Goal: Information Seeking & Learning: Learn about a topic

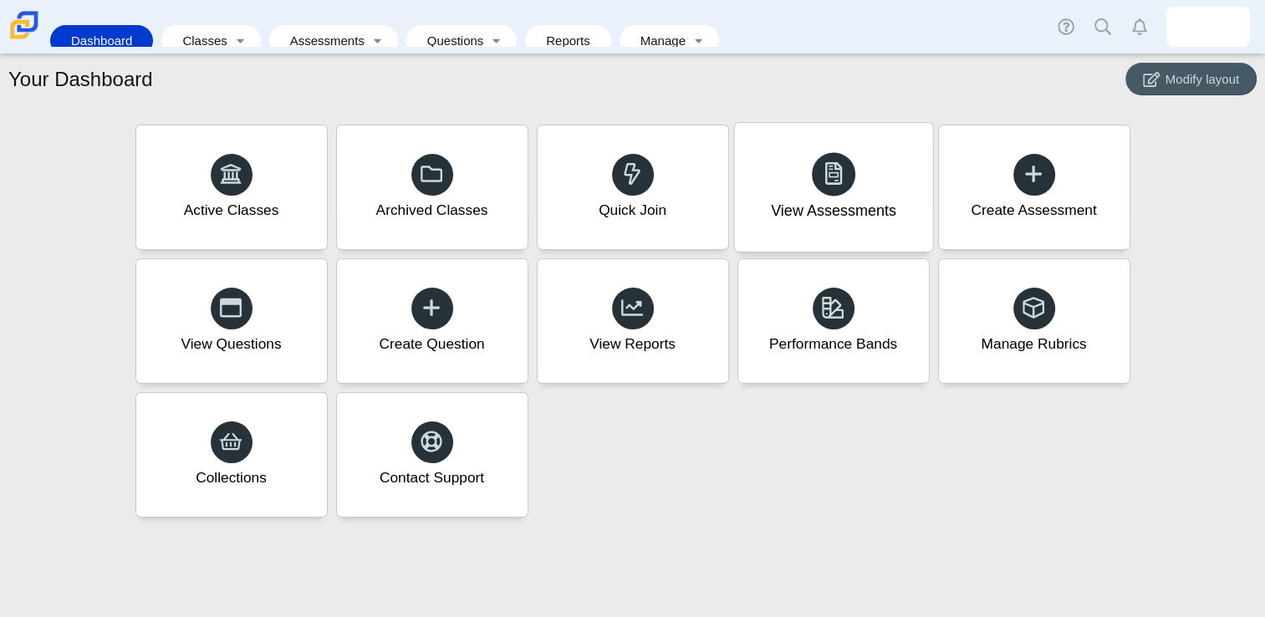
click at [818, 219] on div "View Assessments" at bounding box center [833, 212] width 125 height 22
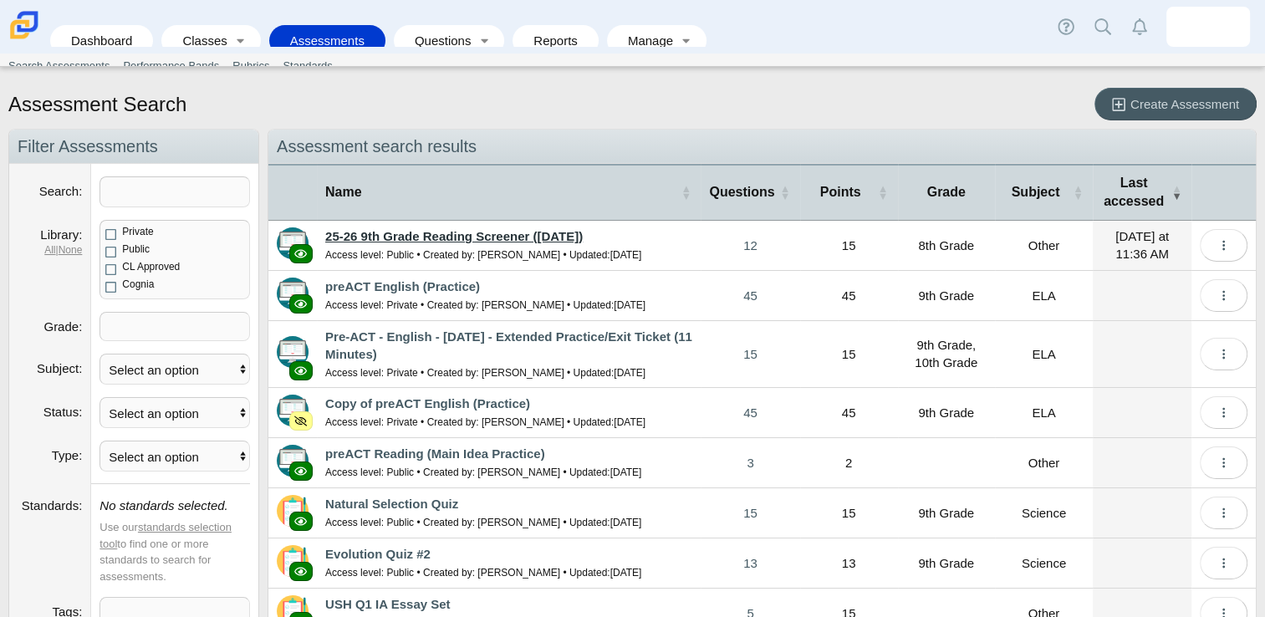
click at [465, 232] on link "25-26 9th Grade Reading Screener ([DATE])" at bounding box center [453, 236] width 257 height 14
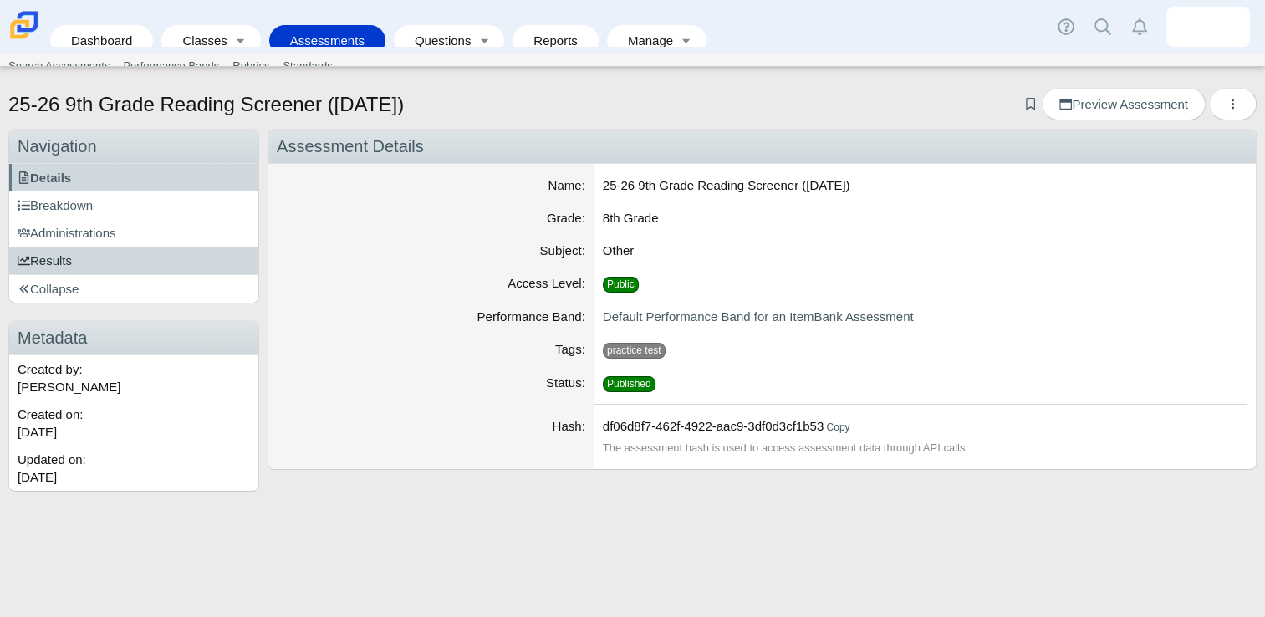
click at [113, 256] on link "Results" at bounding box center [133, 261] width 249 height 28
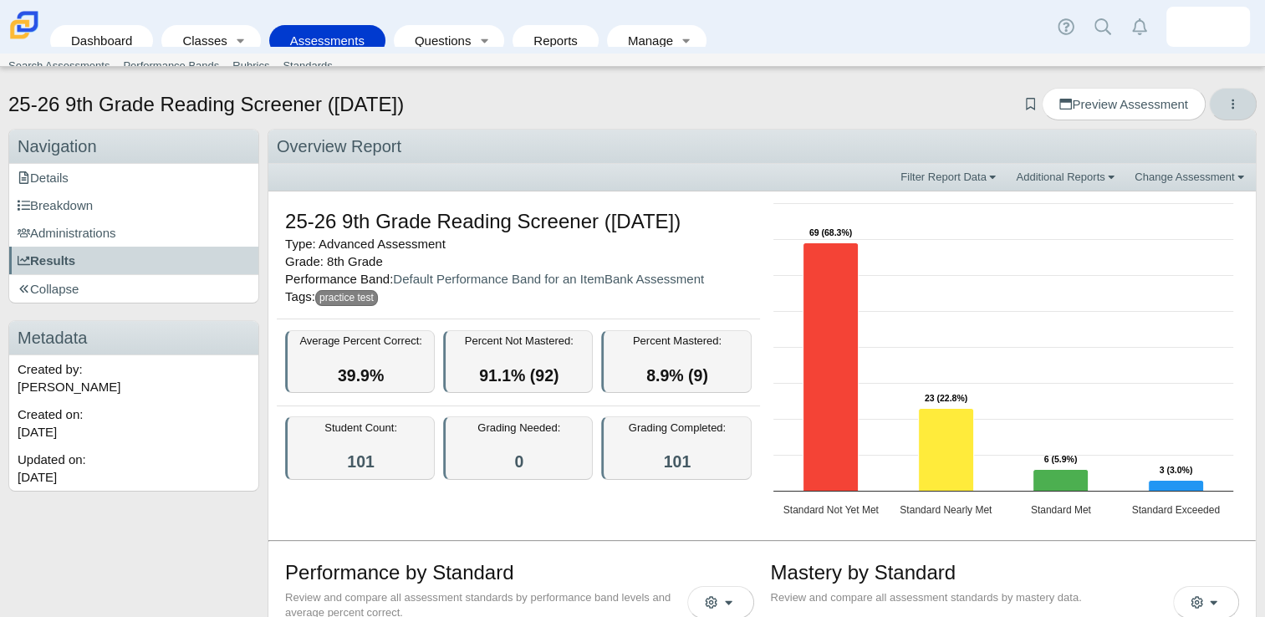
click at [1226, 100] on icon "More options" at bounding box center [1232, 104] width 13 height 13
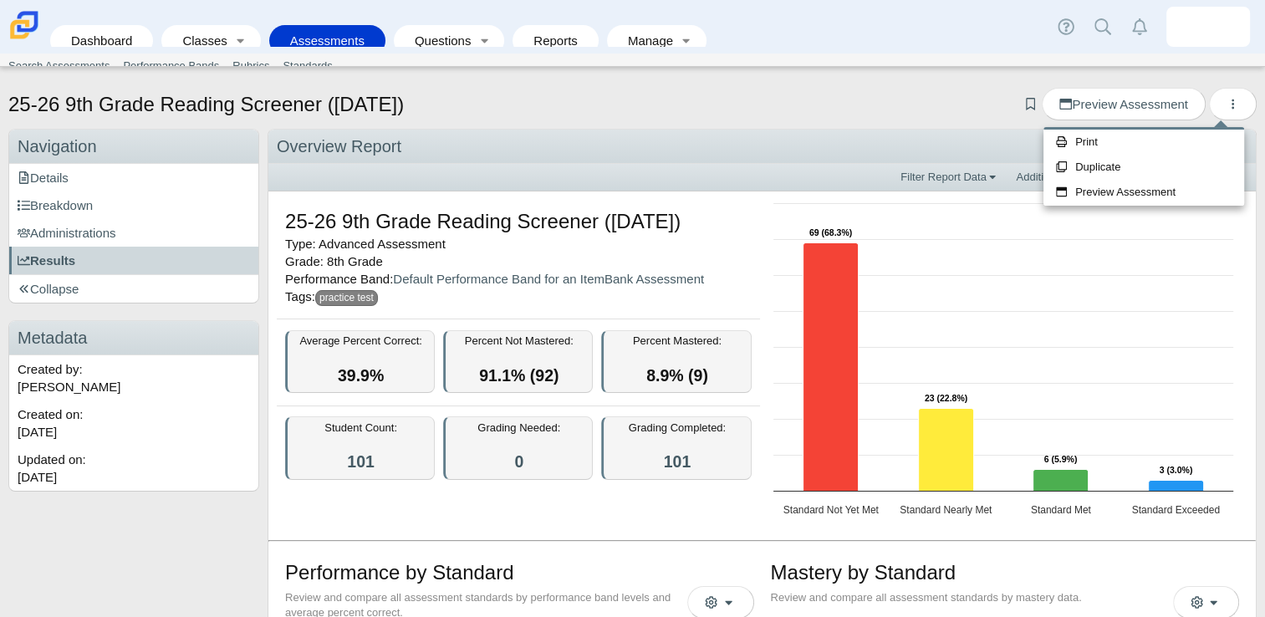
click at [933, 117] on div "25-26 9th Grade Reading Screener (August 2025) Add bookmark Preview Assessment" at bounding box center [632, 106] width 1248 height 37
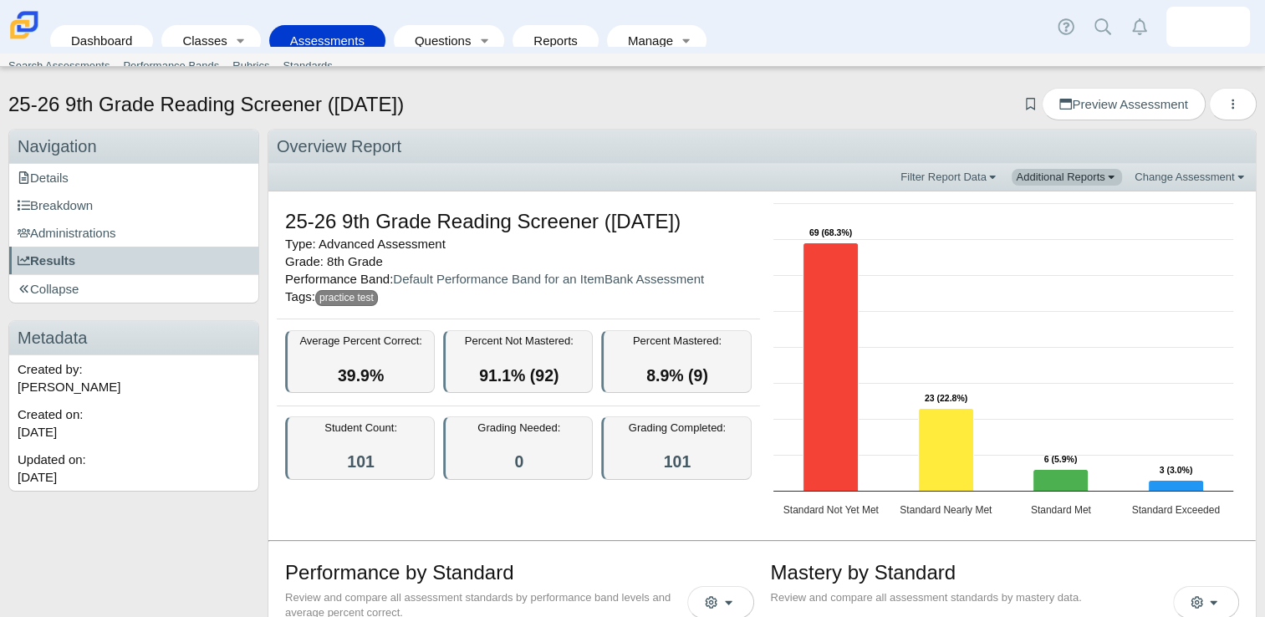
click at [1068, 182] on link "Additional Reports" at bounding box center [1066, 177] width 110 height 17
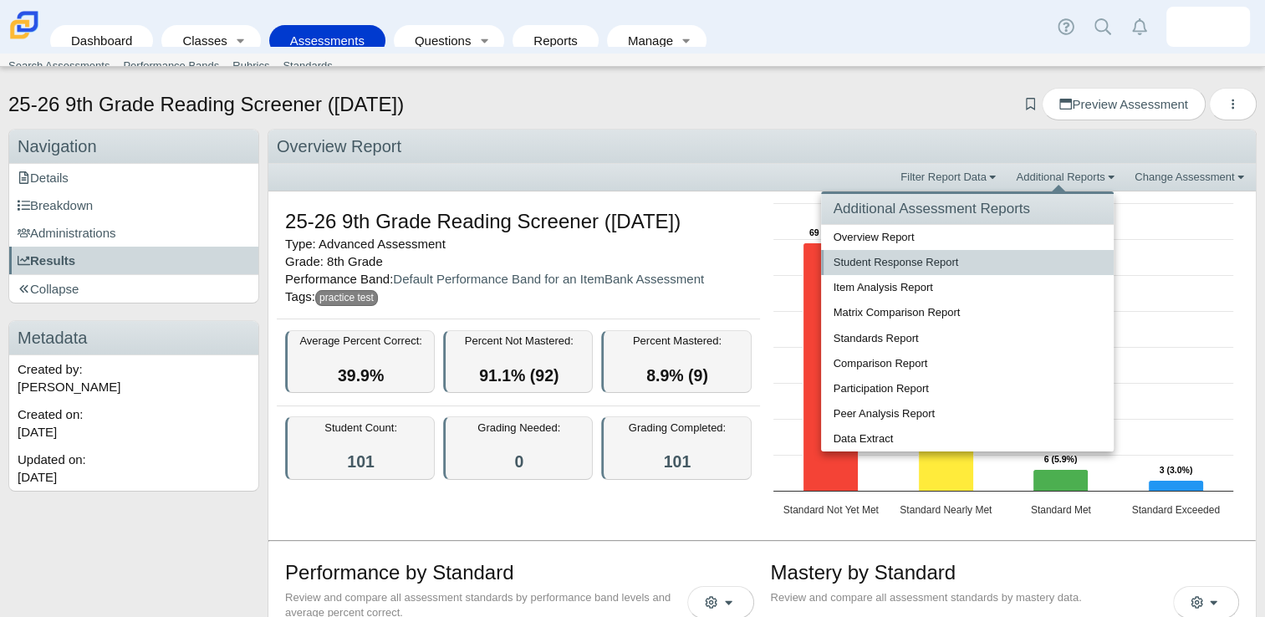
click at [903, 269] on link "Student Response Report" at bounding box center [967, 262] width 293 height 25
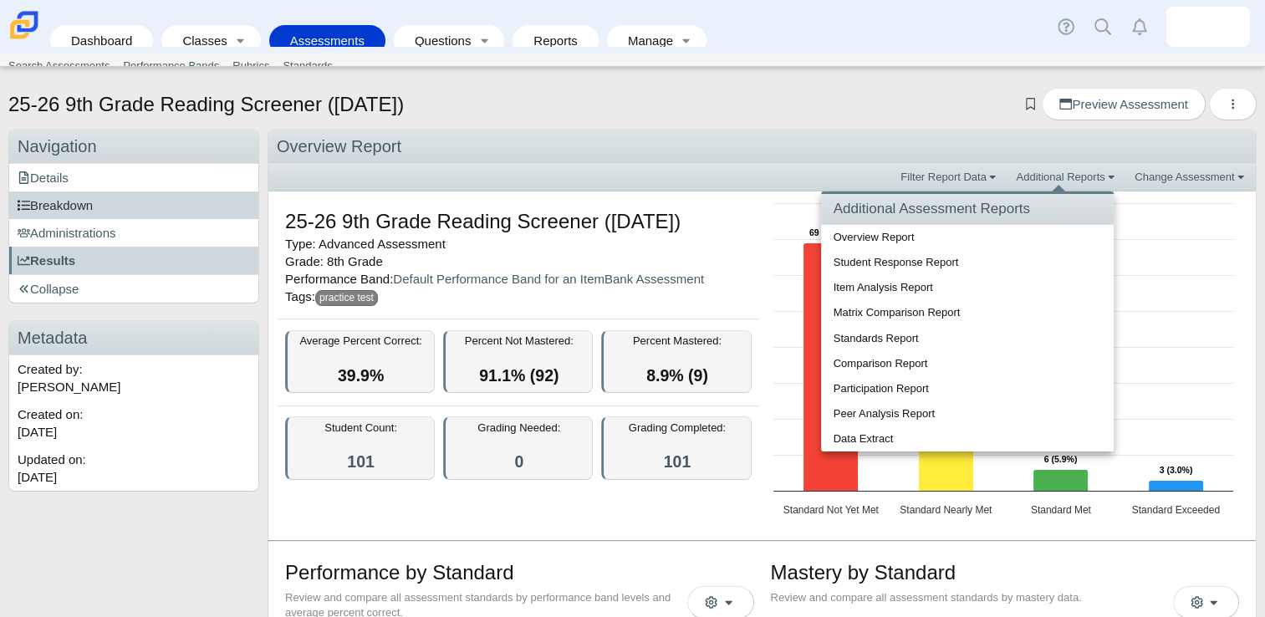
click at [117, 204] on link "Breakdown" at bounding box center [133, 205] width 249 height 28
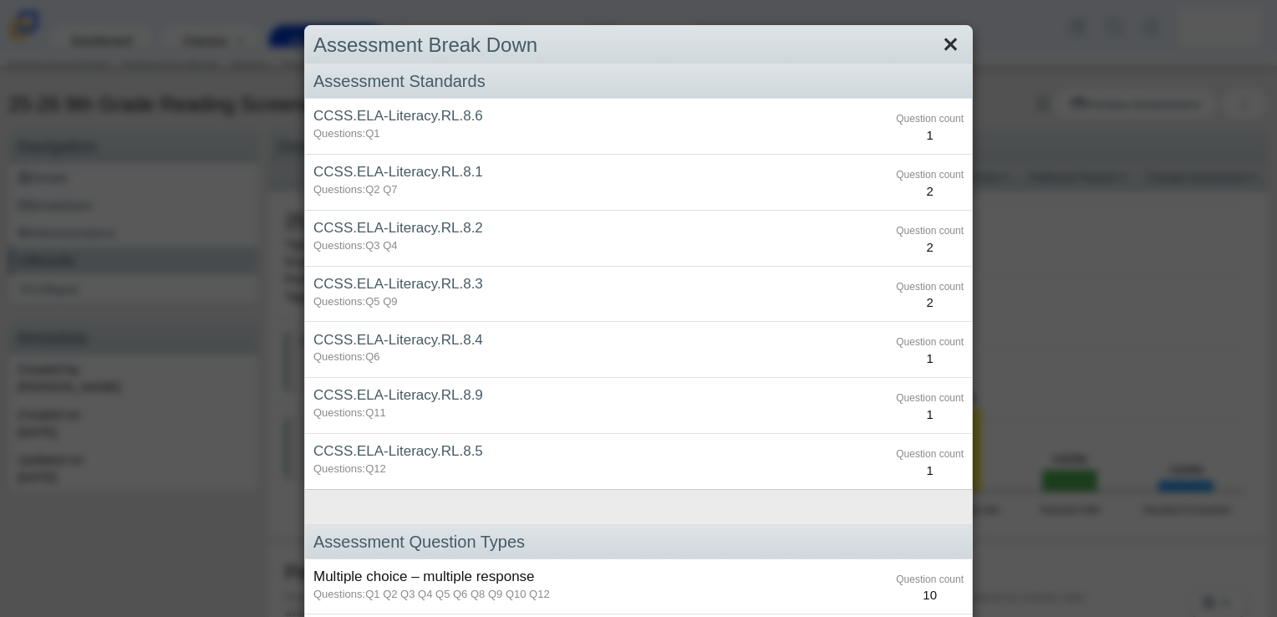
click at [942, 46] on link "Close" at bounding box center [951, 45] width 26 height 28
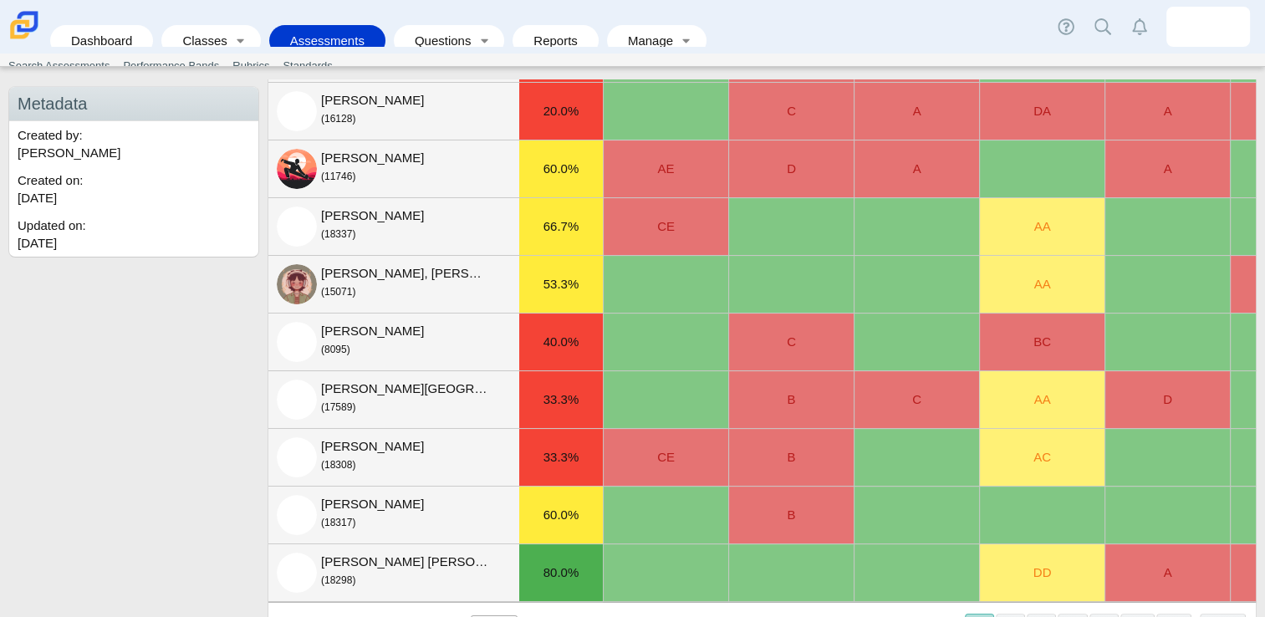
scroll to position [279, 0]
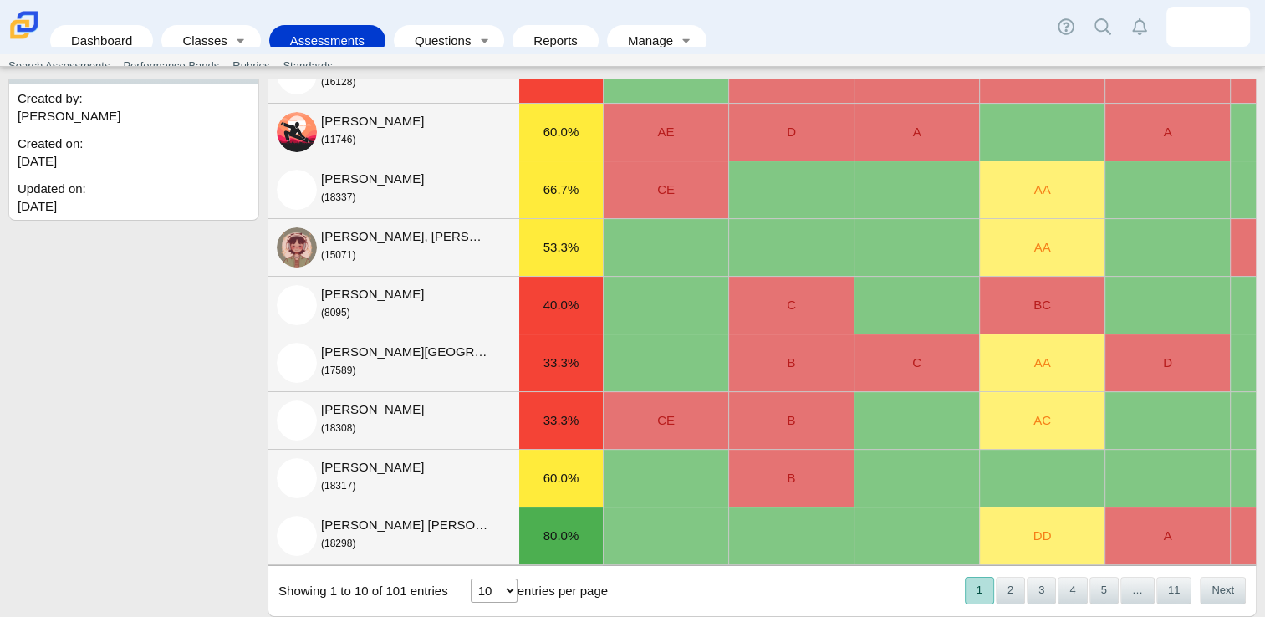
click at [493, 589] on select "10 25 50 100" at bounding box center [494, 590] width 47 height 24
select select "100"
click at [471, 578] on select "10 25 50 100" at bounding box center [494, 590] width 47 height 24
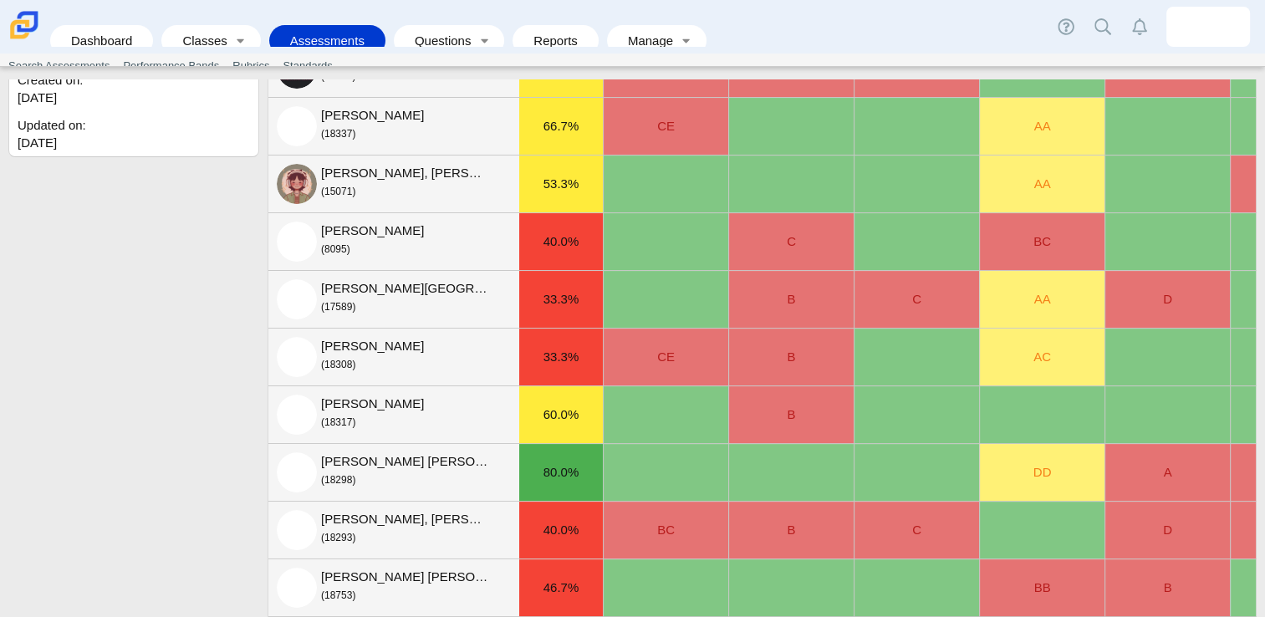
scroll to position [363, 0]
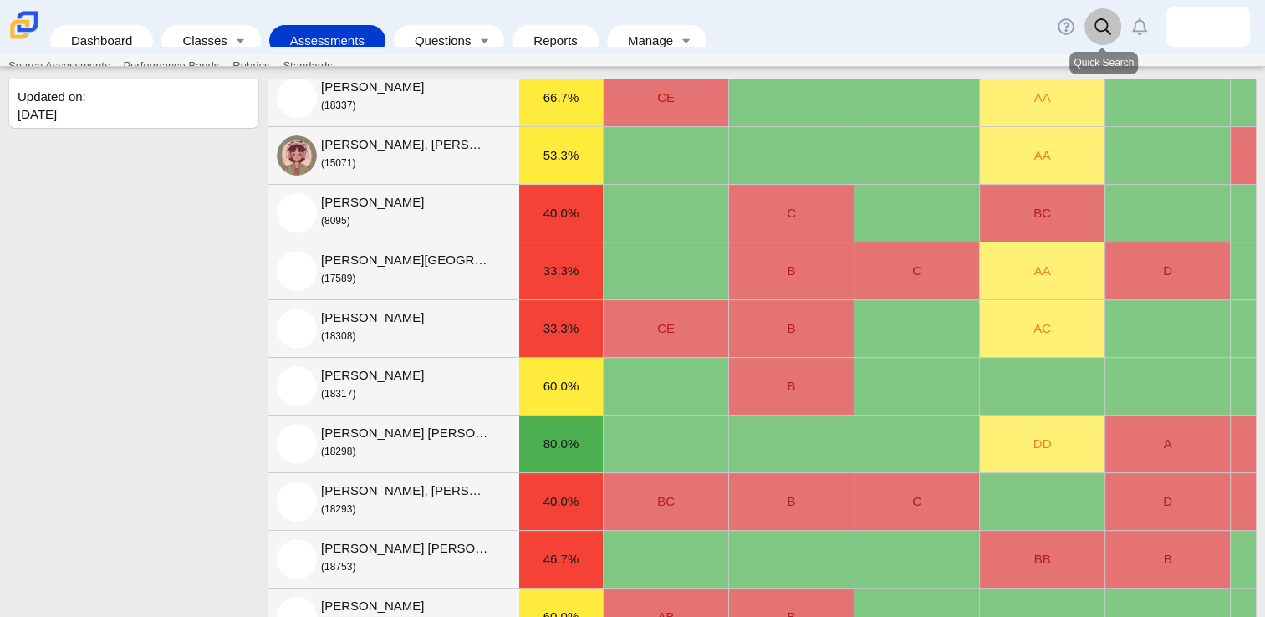
click at [1112, 37] on link at bounding box center [1102, 26] width 37 height 37
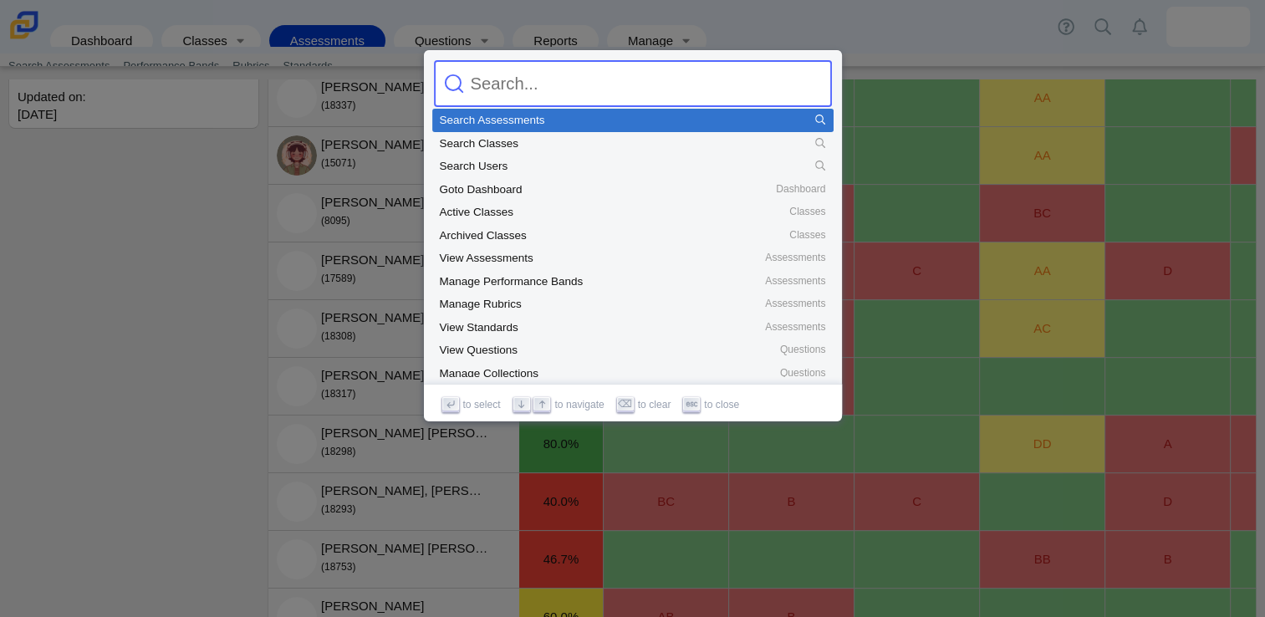
click at [891, 59] on div at bounding box center [632, 308] width 1265 height 617
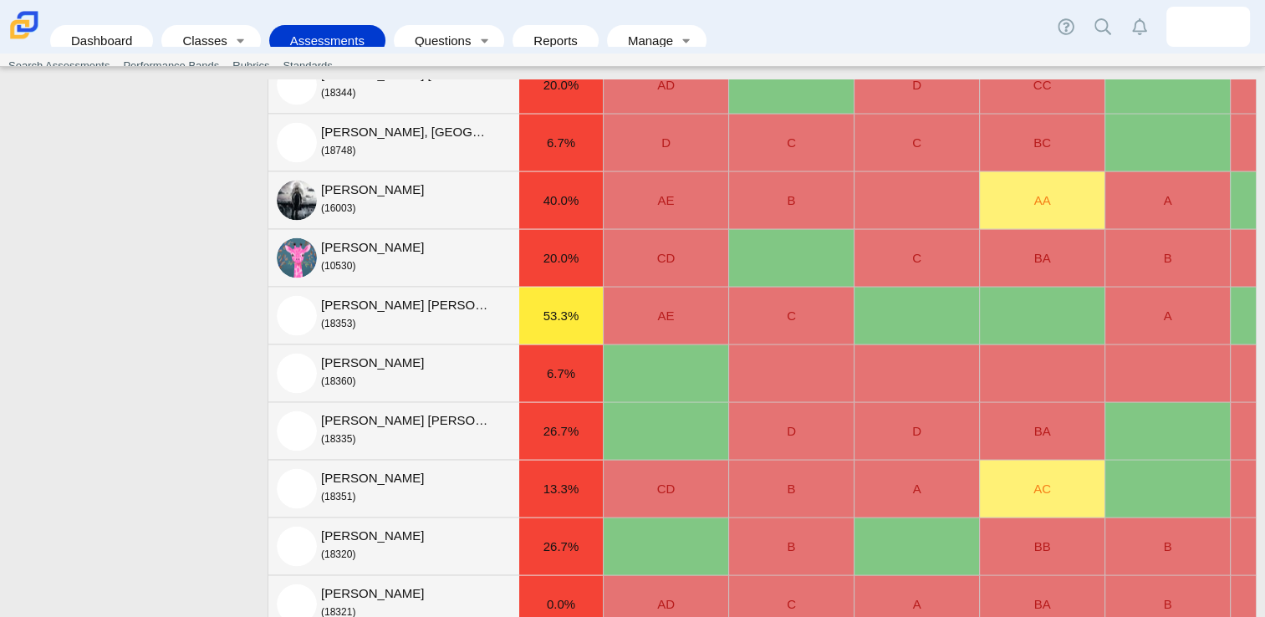
scroll to position [3622, 0]
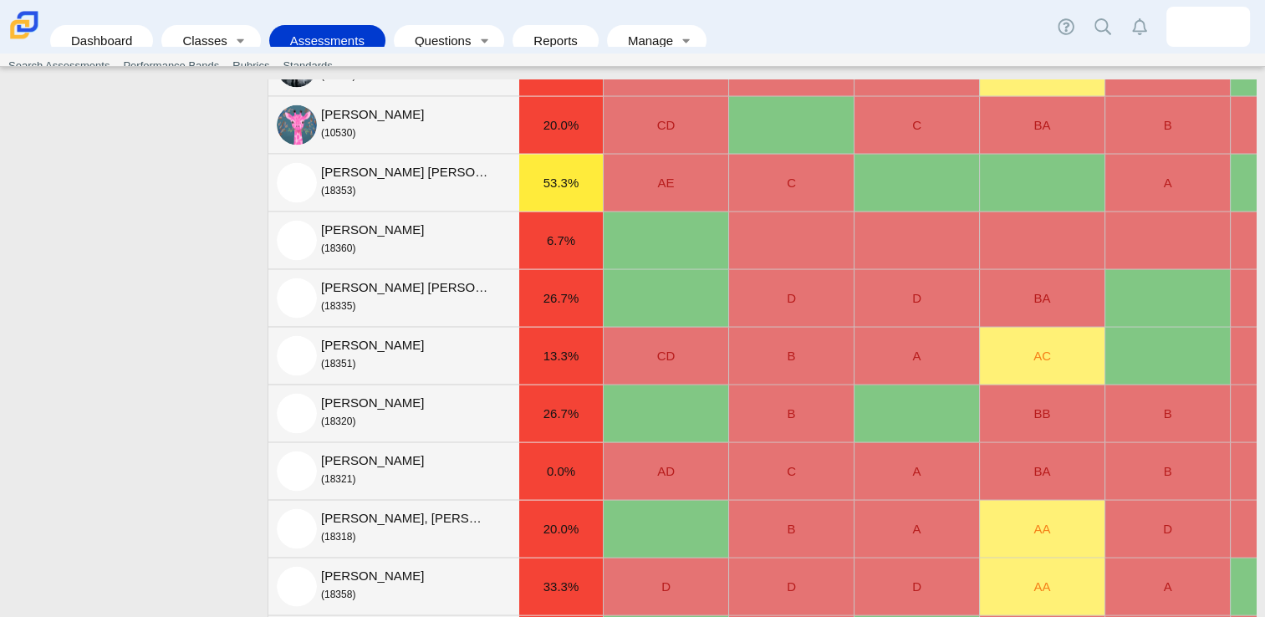
click at [578, 343] on div "13.3%" at bounding box center [561, 356] width 84 height 57
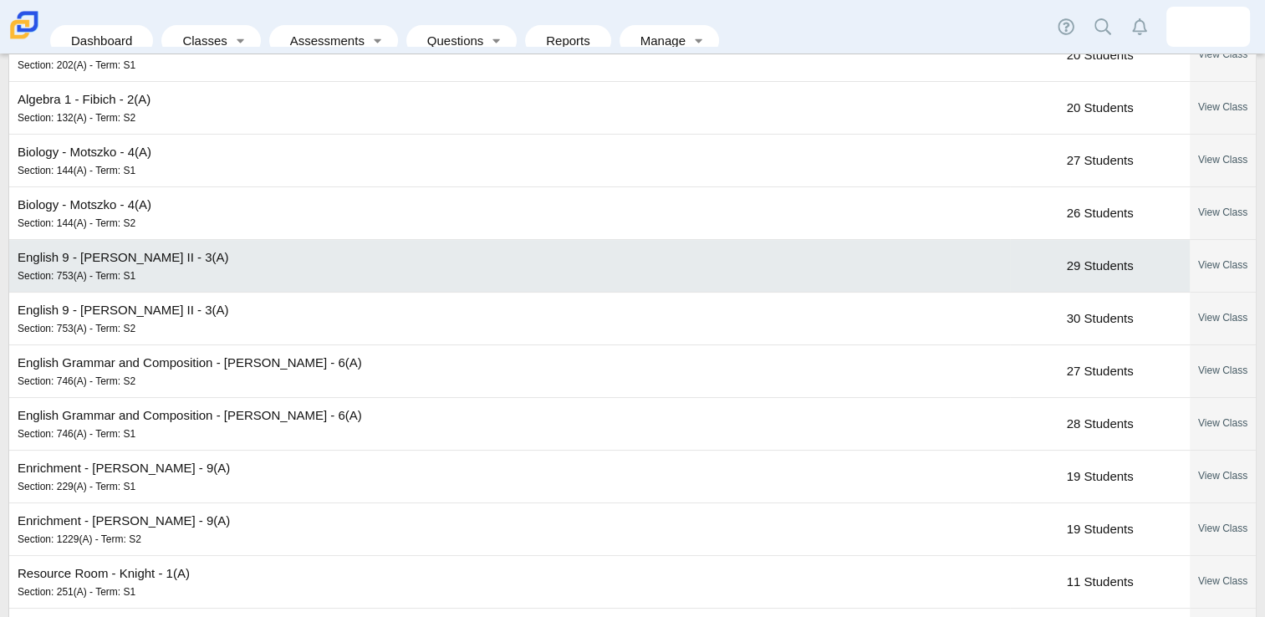
scroll to position [418, 0]
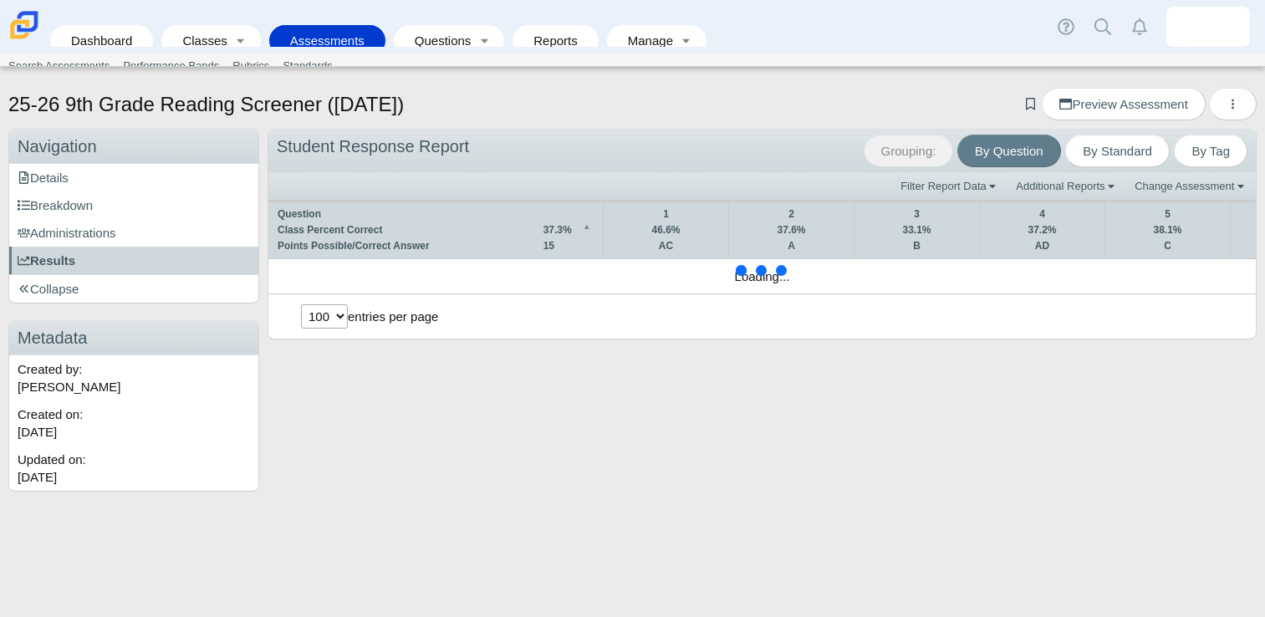
select select "100"
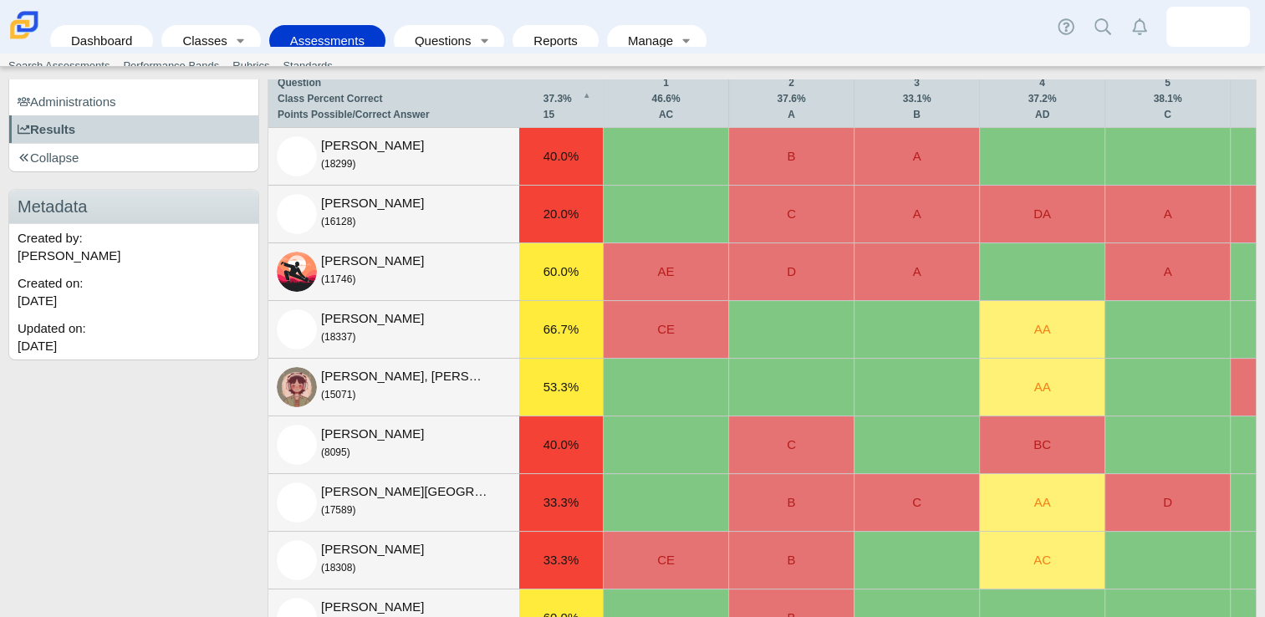
scroll to position [279, 0]
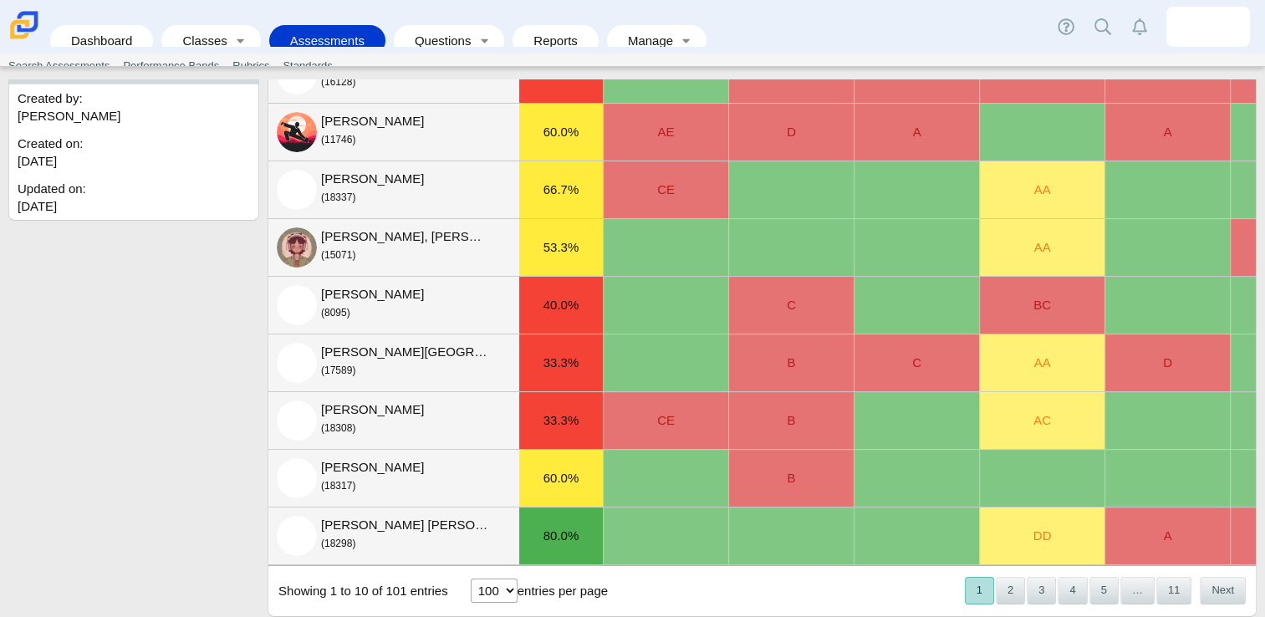
click at [479, 343] on div "[PERSON_NAME] (17589)" at bounding box center [404, 360] width 167 height 35
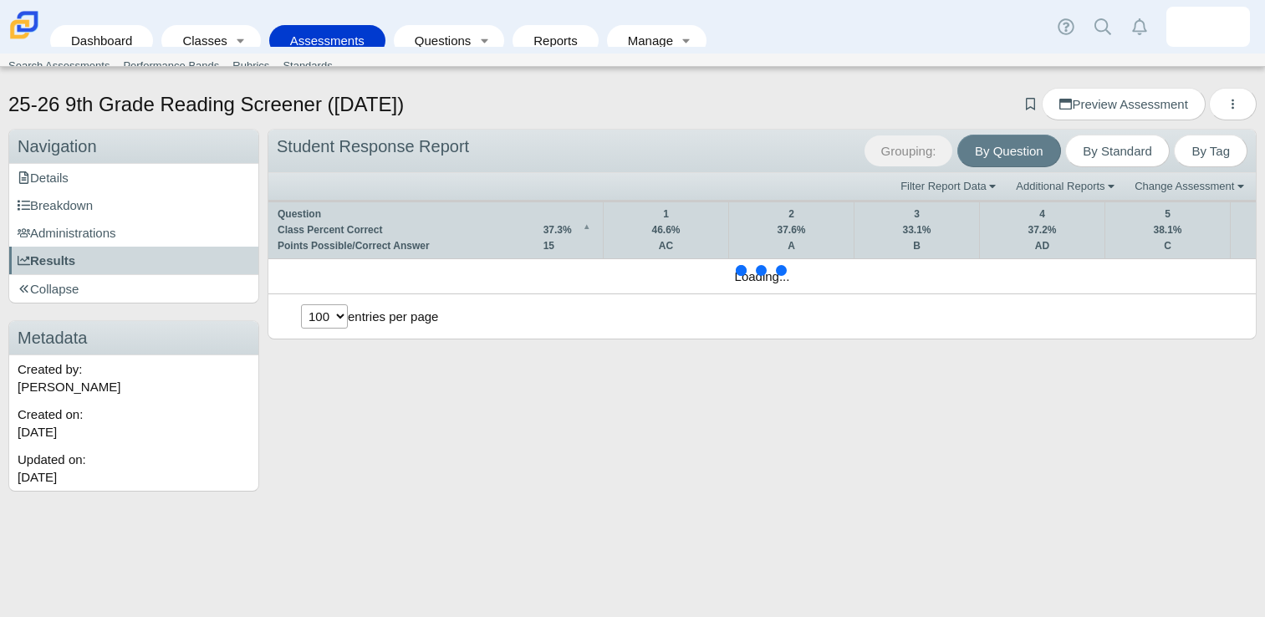
select select "100"
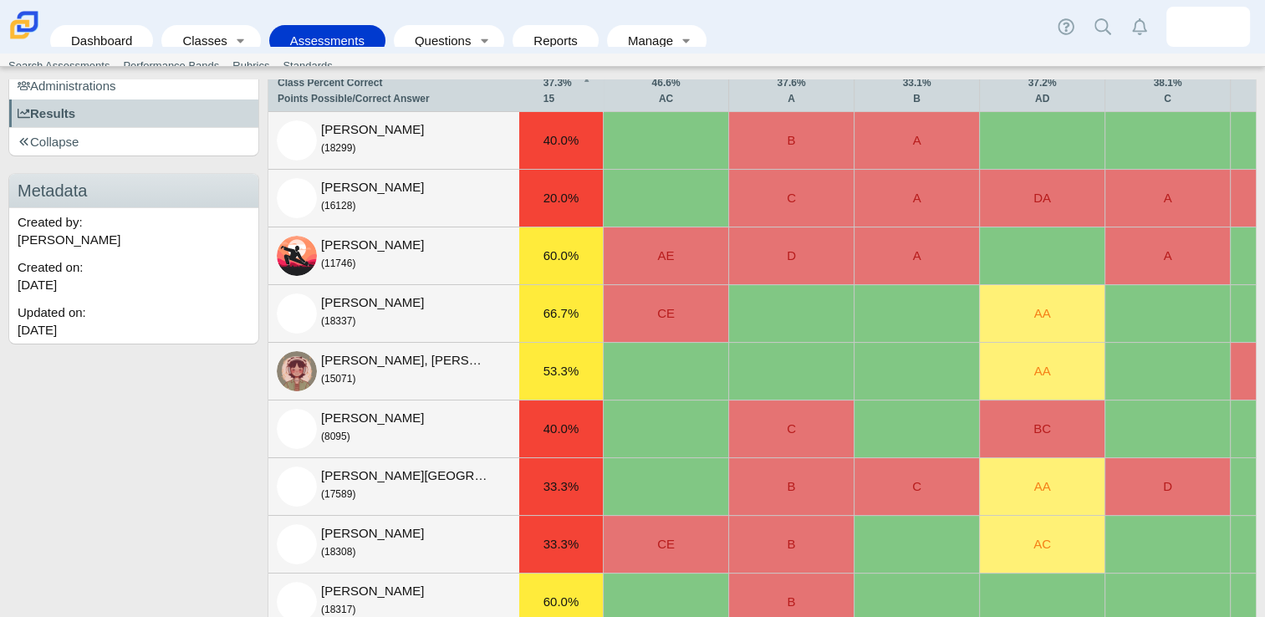
scroll to position [279, 0]
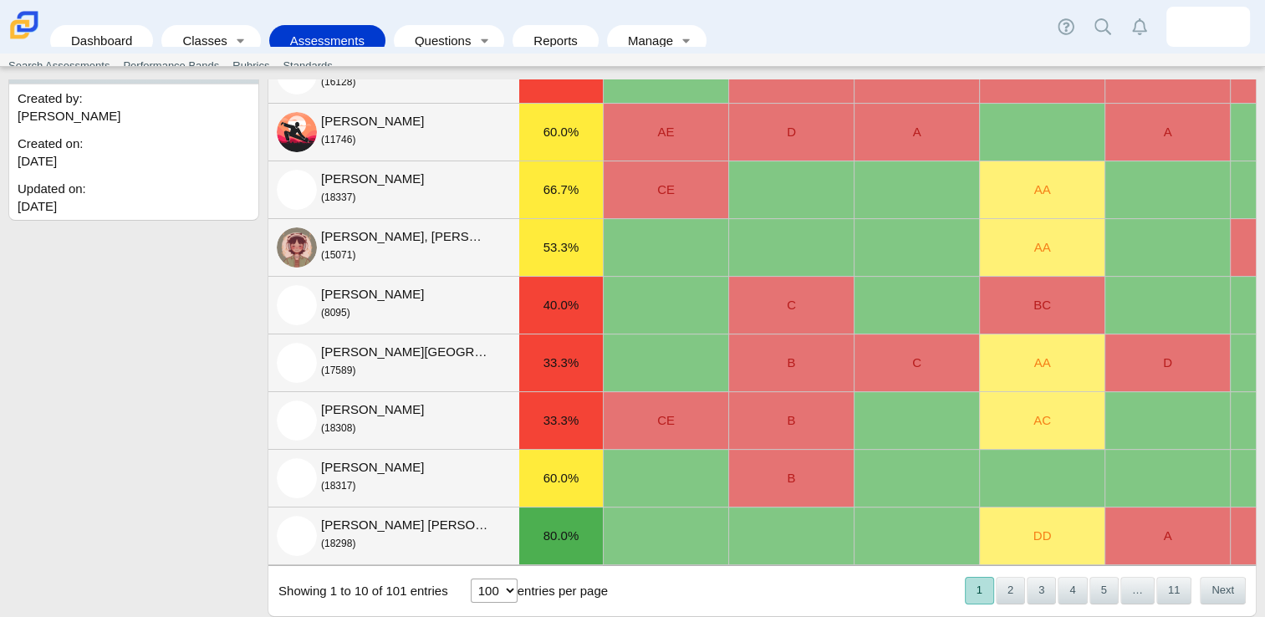
click at [498, 587] on select "10 25 50 100" at bounding box center [494, 590] width 47 height 24
click at [471, 578] on select "10 25 50 100" at bounding box center [494, 590] width 47 height 24
click at [1089, 602] on button "5" at bounding box center [1103, 591] width 29 height 28
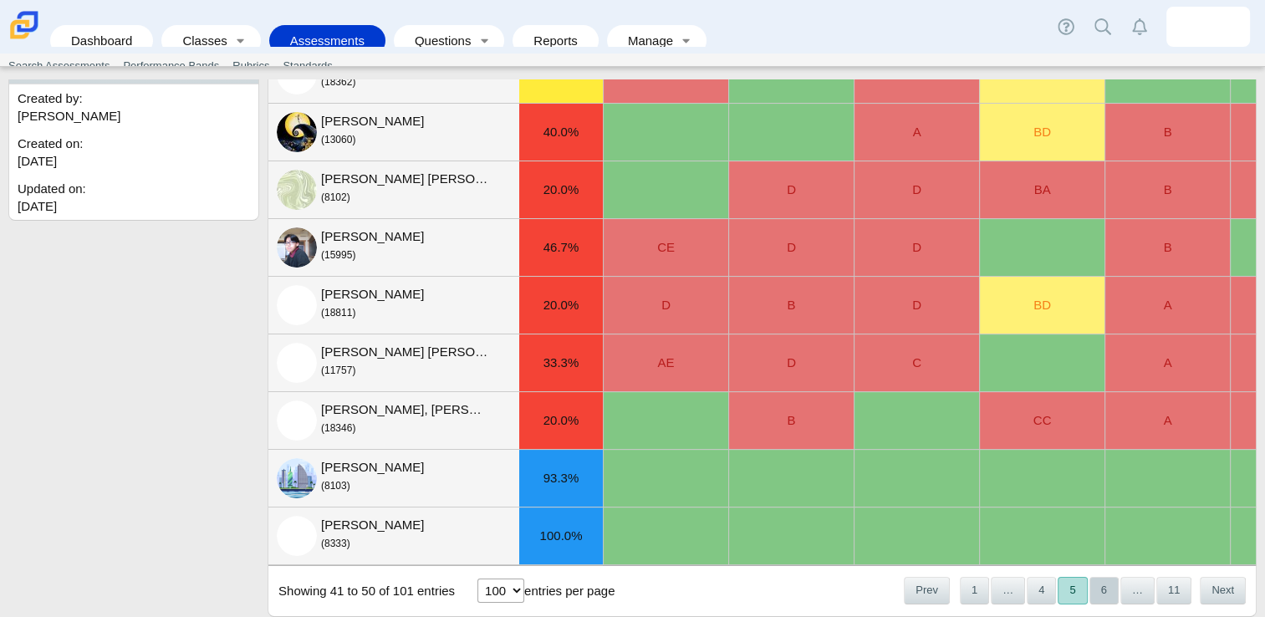
click at [1090, 602] on button "6" at bounding box center [1103, 591] width 29 height 28
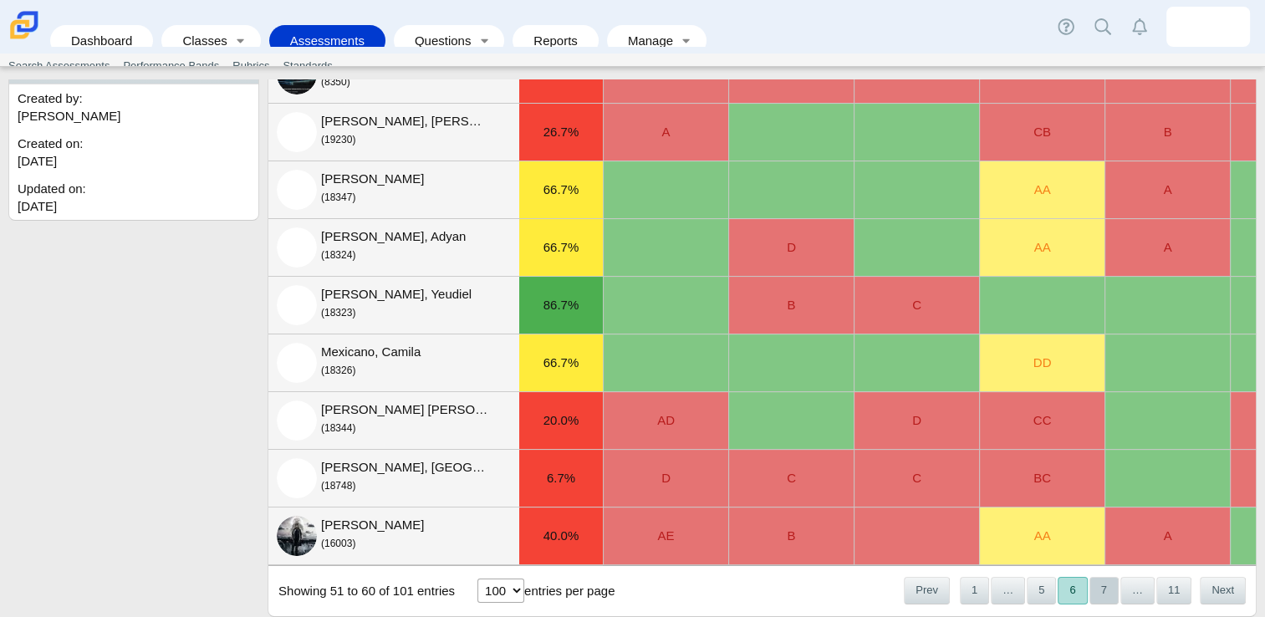
click at [1089, 588] on button "7" at bounding box center [1103, 591] width 29 height 28
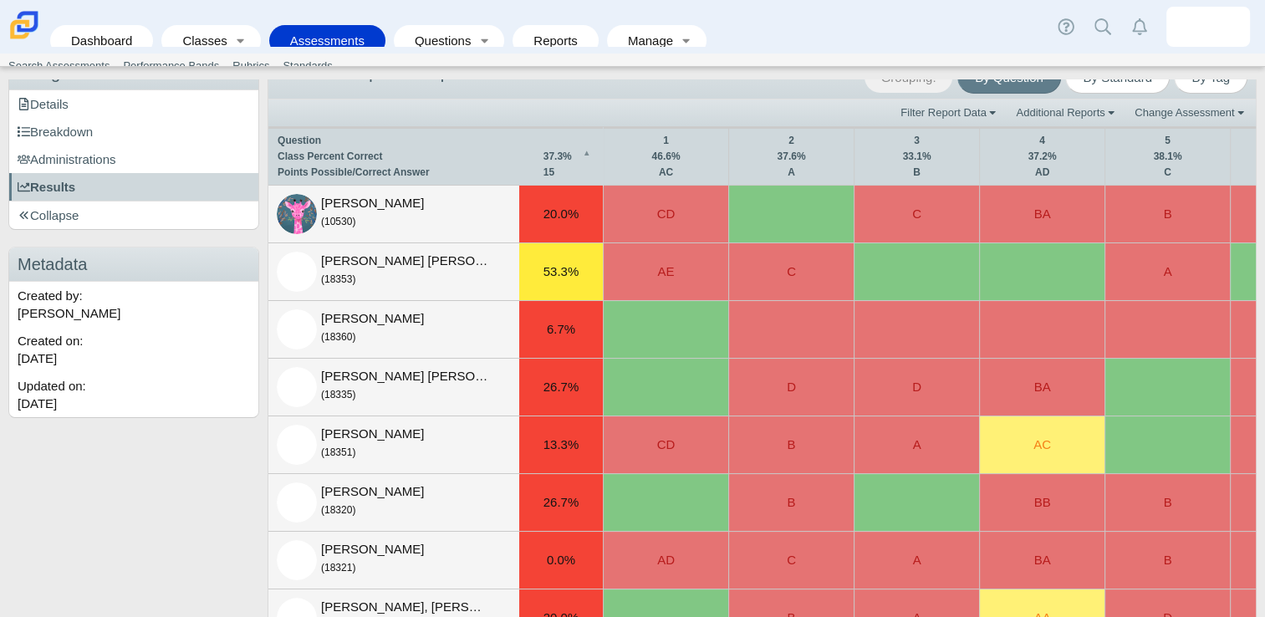
scroll to position [112, 0]
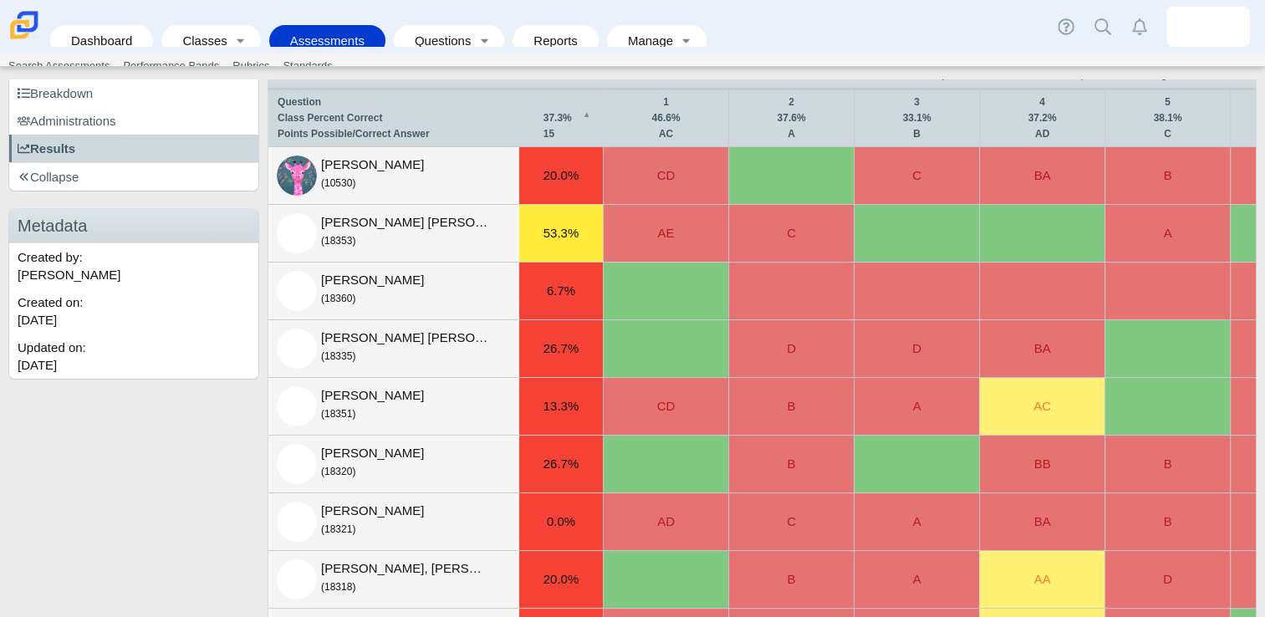
click at [672, 408] on td "CD" at bounding box center [665, 407] width 125 height 58
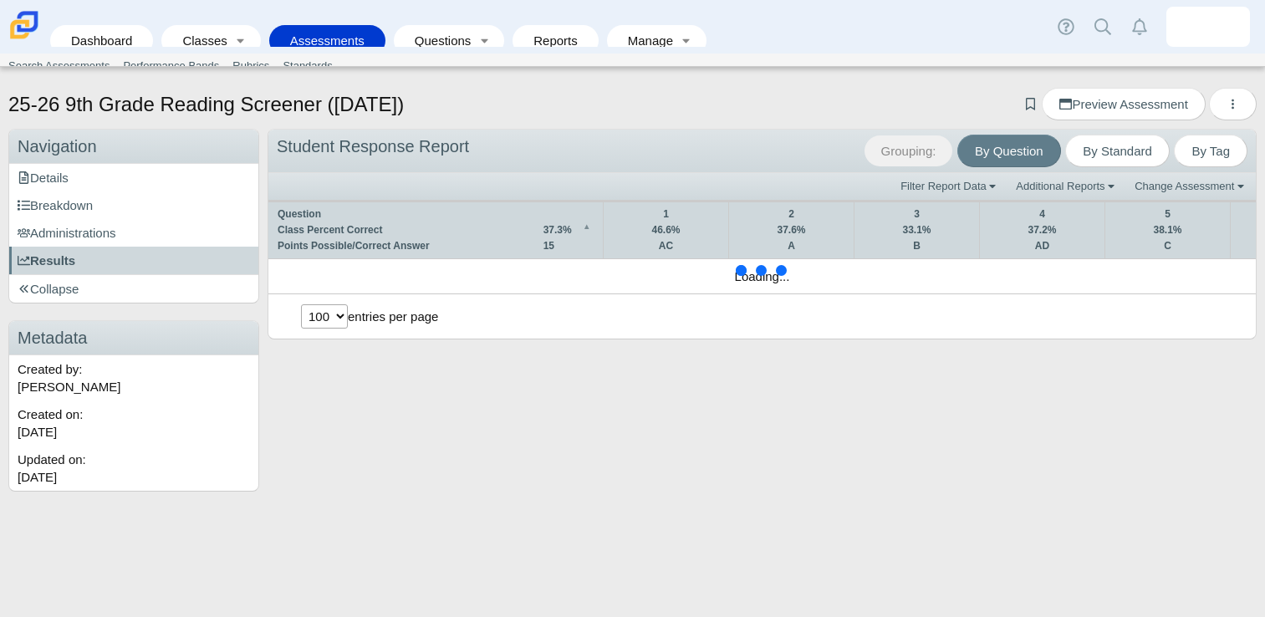
select select "100"
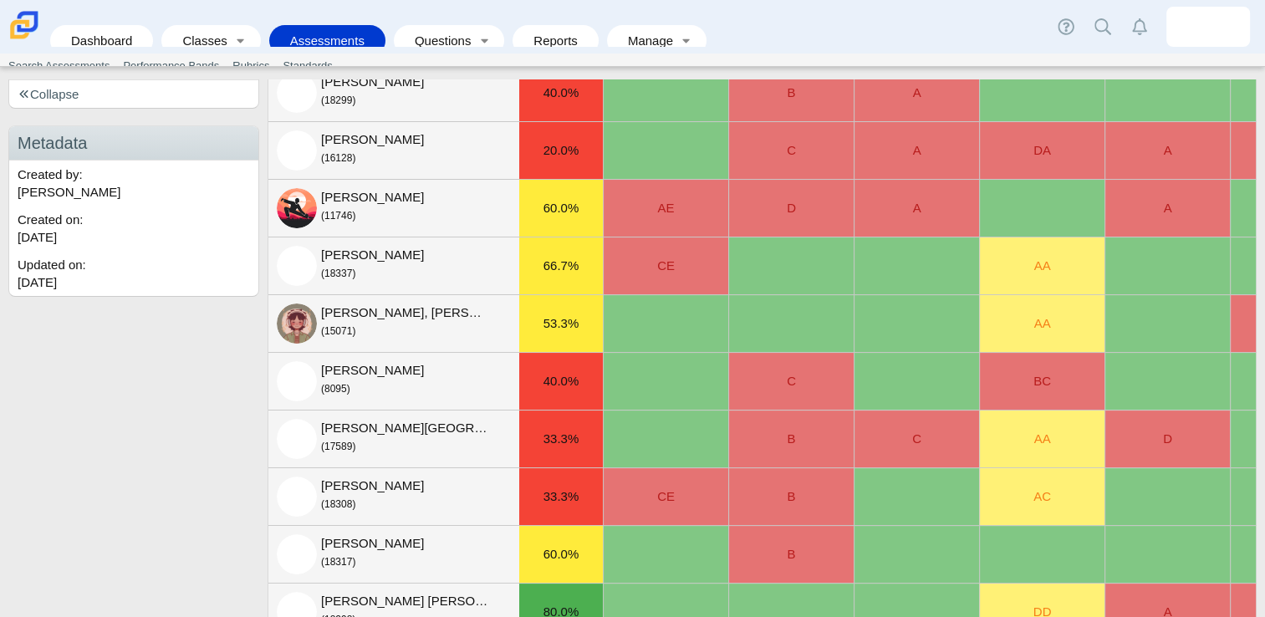
scroll to position [279, 0]
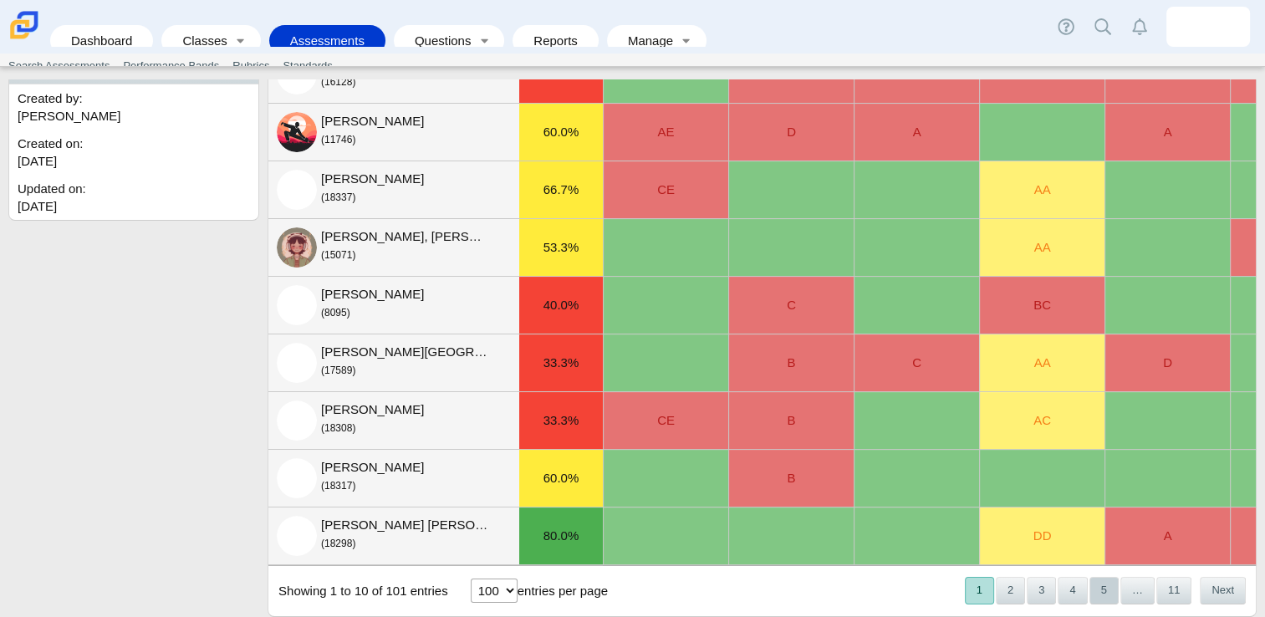
click at [1104, 593] on button "5" at bounding box center [1103, 591] width 29 height 28
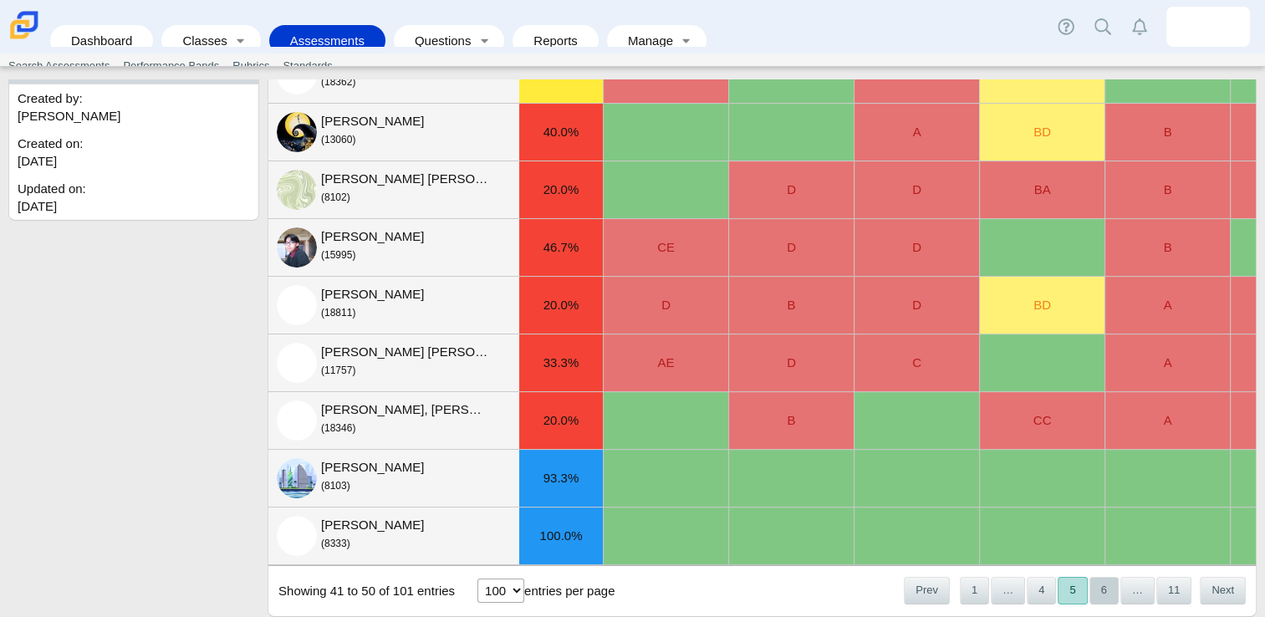
click at [1102, 593] on button "6" at bounding box center [1103, 591] width 29 height 28
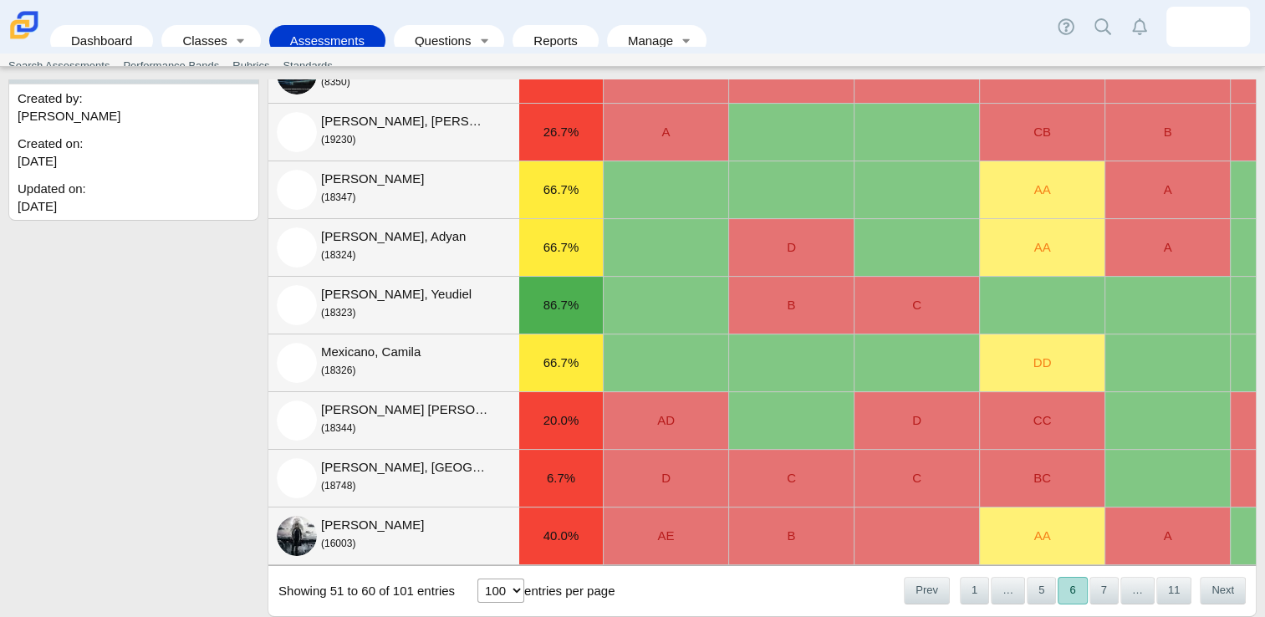
click at [1102, 593] on button "7" at bounding box center [1103, 591] width 29 height 28
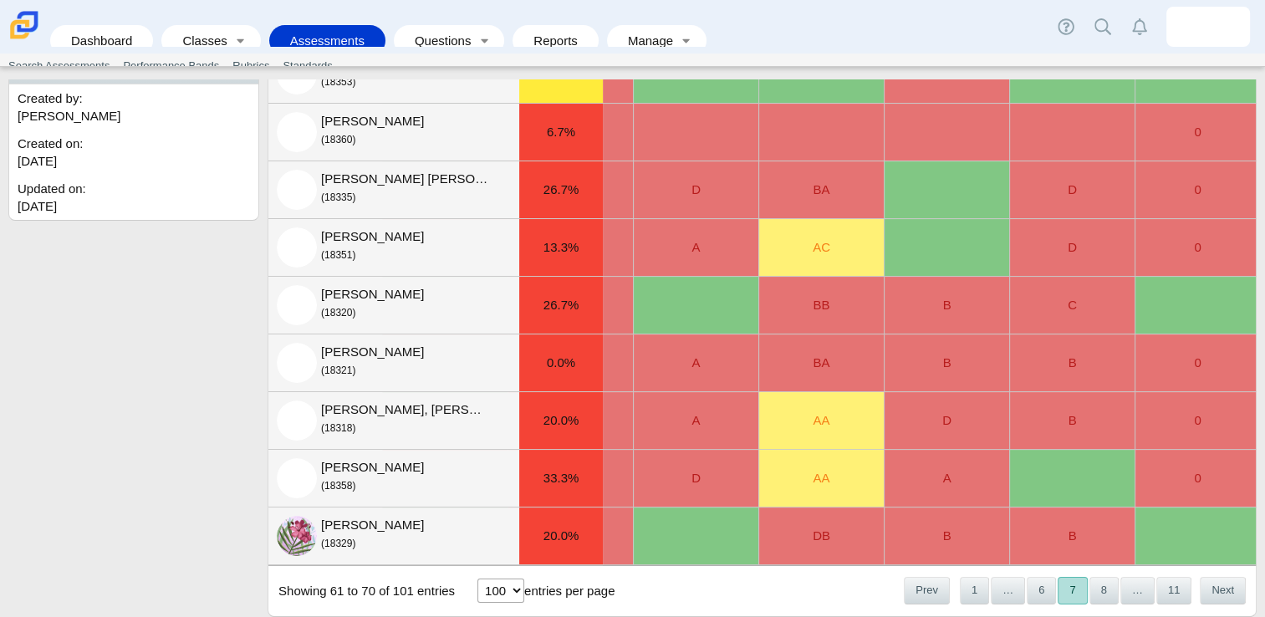
scroll to position [0, 0]
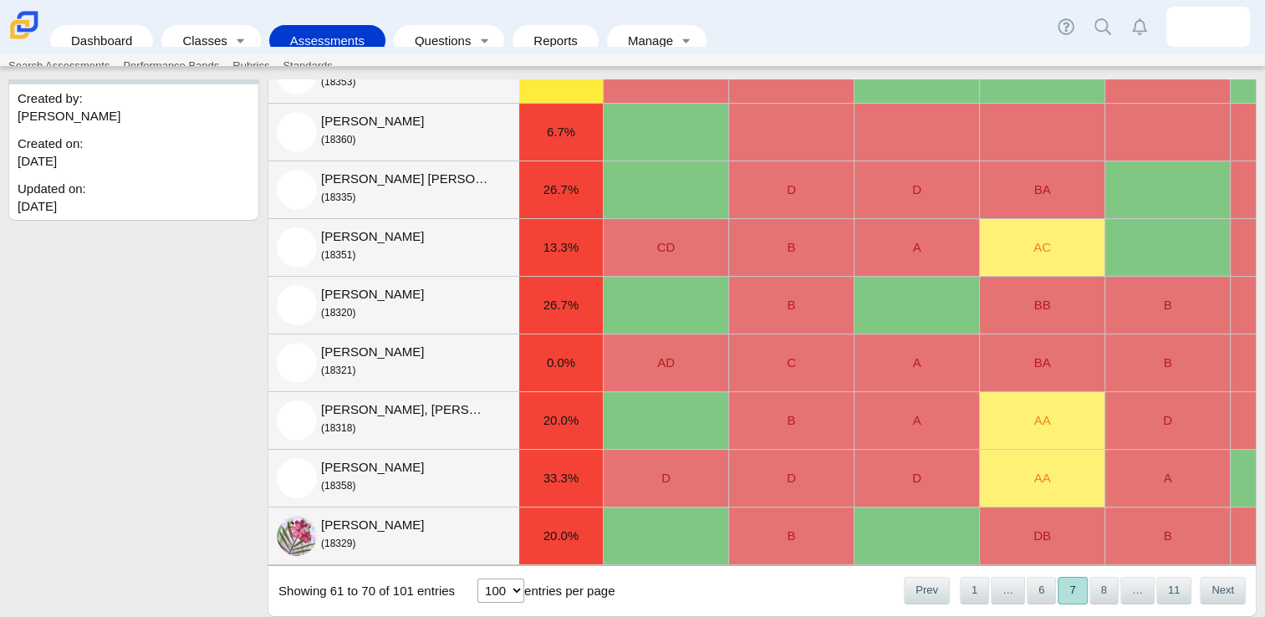
drag, startPoint x: 226, startPoint y: 482, endPoint x: 232, endPoint y: 470, distance: 14.2
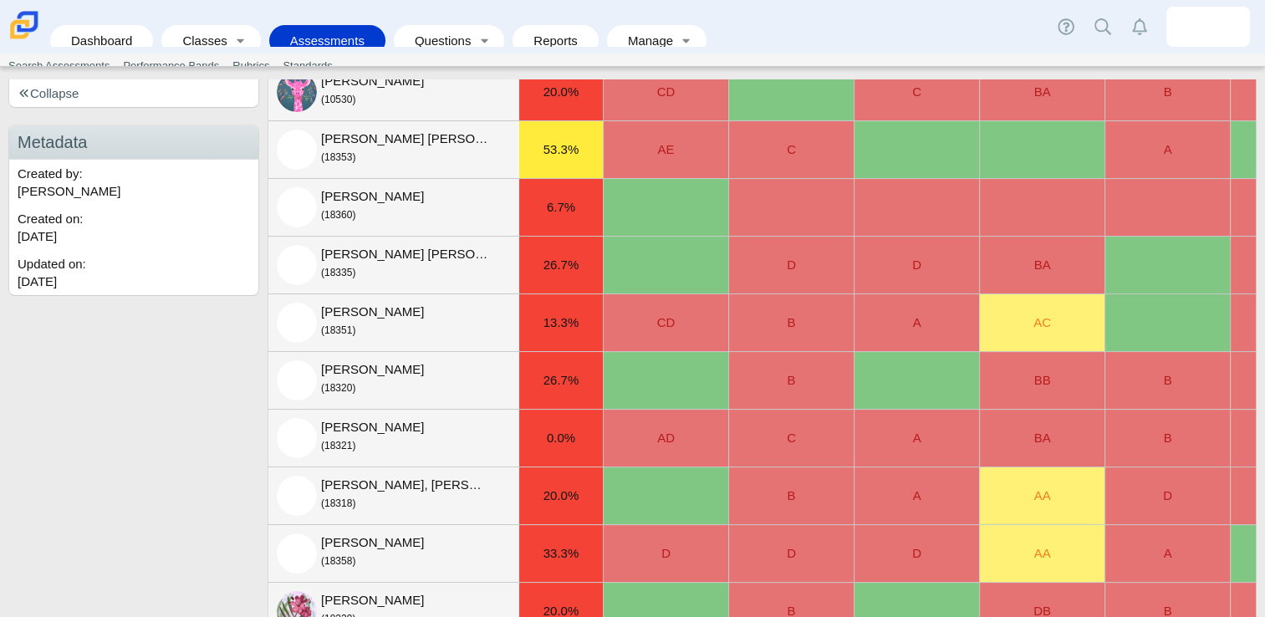
click at [664, 314] on td "CD" at bounding box center [665, 323] width 125 height 58
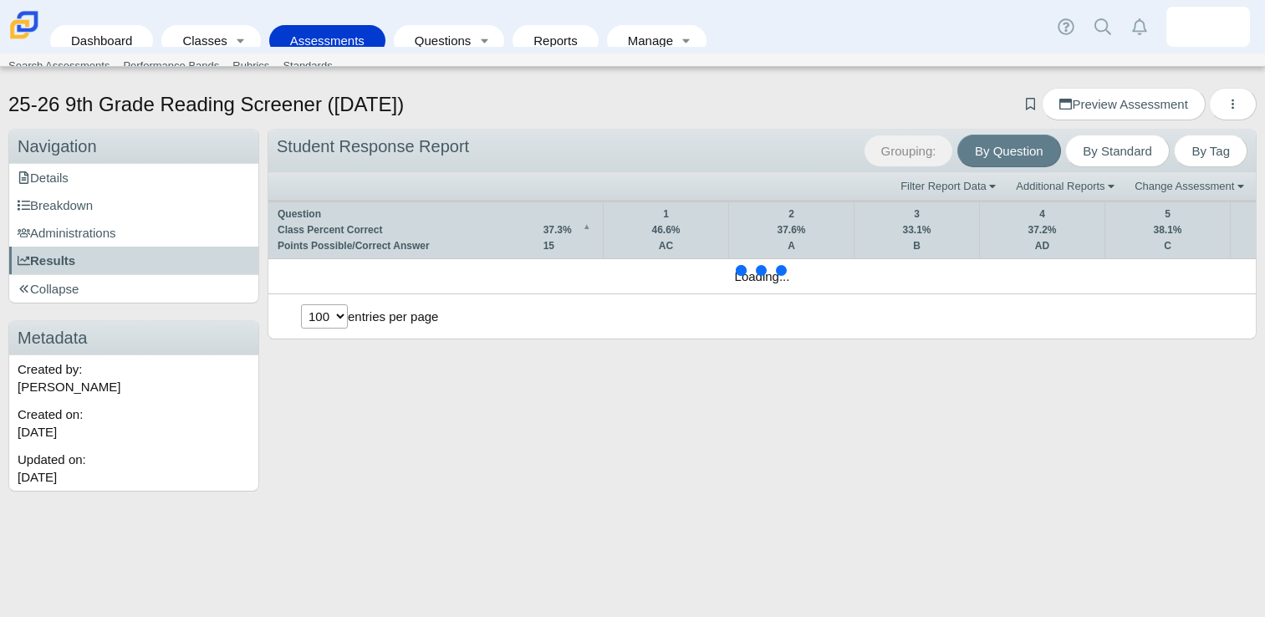
select select "100"
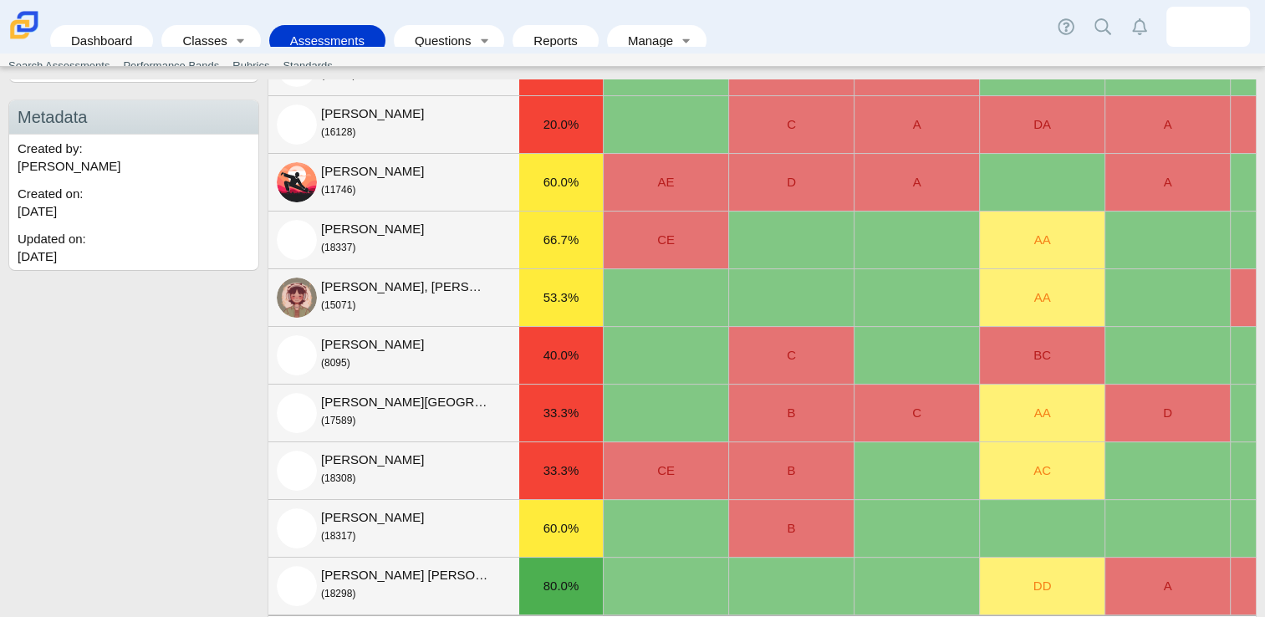
scroll to position [279, 0]
